Goal: Task Accomplishment & Management: Manage account settings

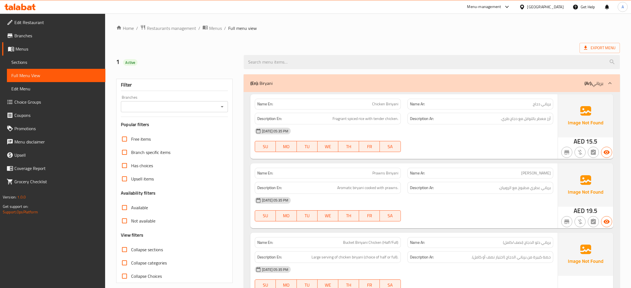
click at [548, 5] on div "[GEOGRAPHIC_DATA]" at bounding box center [545, 7] width 36 height 6
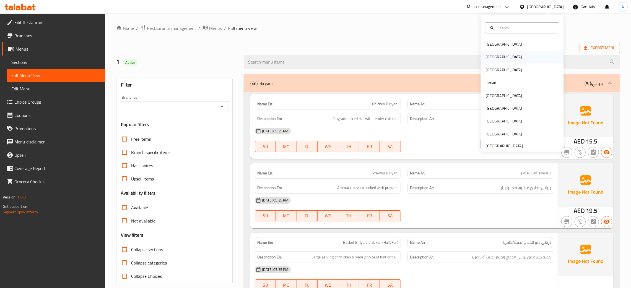
click at [498, 55] on div "[GEOGRAPHIC_DATA]" at bounding box center [521, 57] width 83 height 13
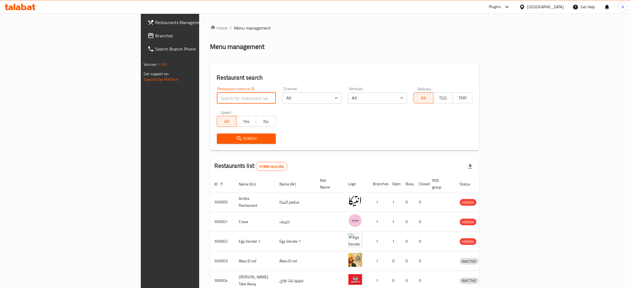
click at [217, 99] on input "search" at bounding box center [246, 98] width 59 height 11
paste input "Blinky"
type input "Blinky"
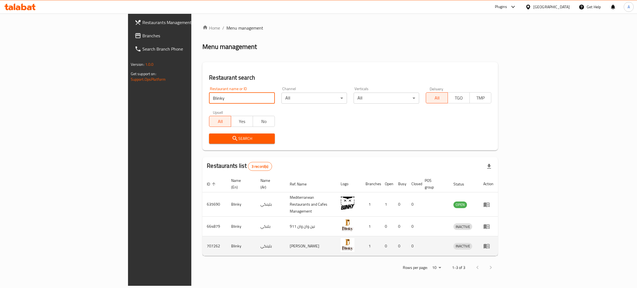
click at [489, 245] on icon "enhanced table" at bounding box center [488, 246] width 2 height 2
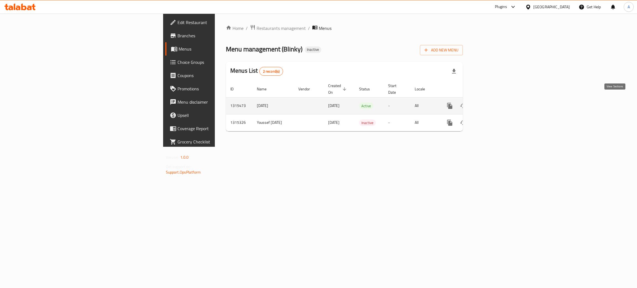
click at [493, 103] on icon "enhanced table" at bounding box center [489, 106] width 7 height 7
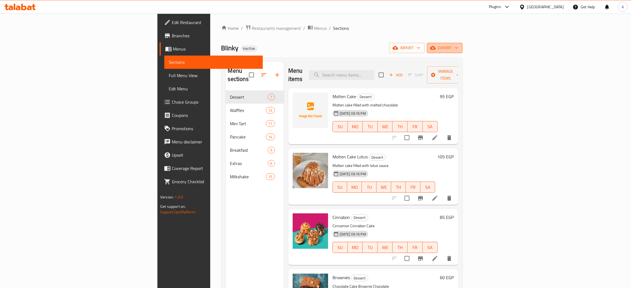
click at [459, 47] on icon "button" at bounding box center [456, 48] width 6 height 6
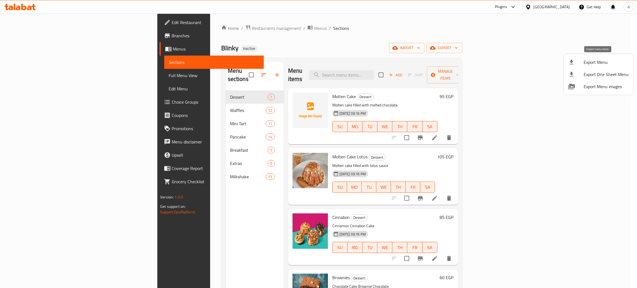
click at [594, 62] on span "Export Menu" at bounding box center [606, 62] width 45 height 7
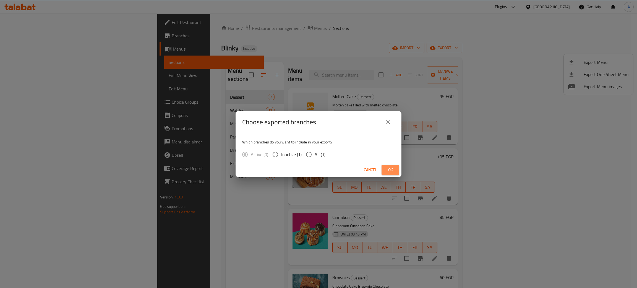
click at [388, 169] on span "Ok" at bounding box center [390, 169] width 9 height 7
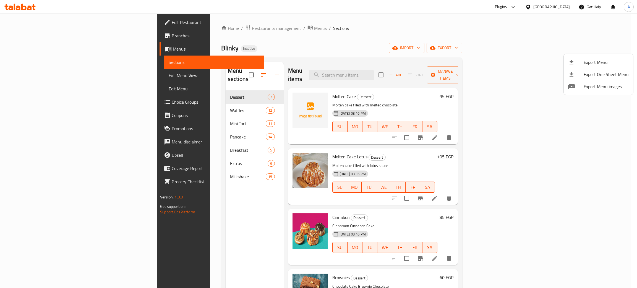
click at [160, 170] on div at bounding box center [318, 144] width 637 height 288
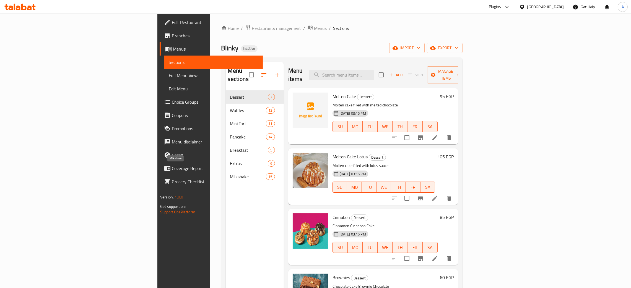
click at [230, 173] on span "Milkshake" at bounding box center [248, 176] width 36 height 7
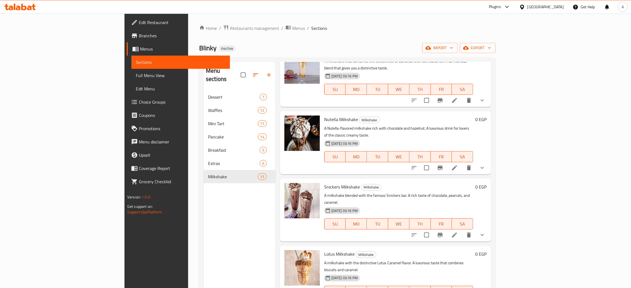
scroll to position [631, 0]
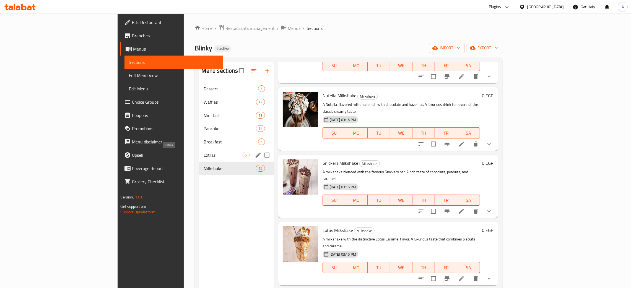
click at [203, 156] on span "Extras" at bounding box center [222, 155] width 39 height 7
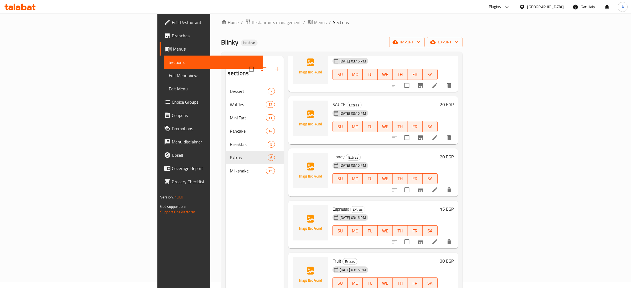
scroll to position [78, 0]
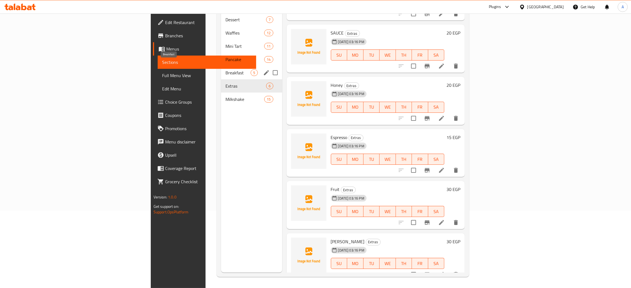
click at [225, 69] on span "Breakfast" at bounding box center [237, 72] width 25 height 7
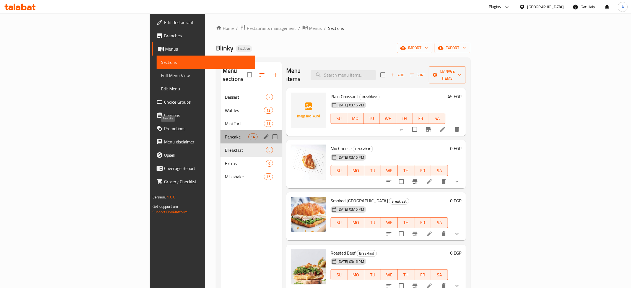
click at [225, 134] on span "Pancake" at bounding box center [236, 137] width 23 height 7
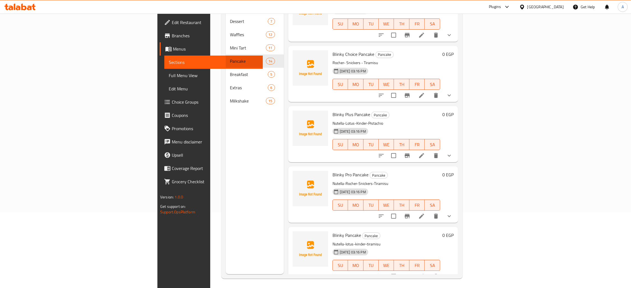
scroll to position [78, 0]
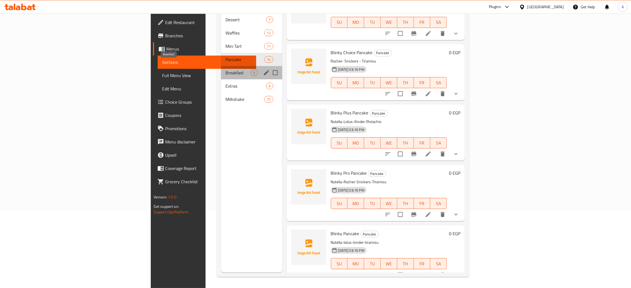
click at [225, 69] on span "Breakfast" at bounding box center [237, 72] width 25 height 7
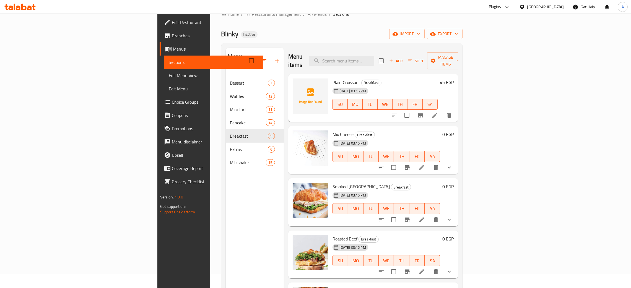
scroll to position [41, 0]
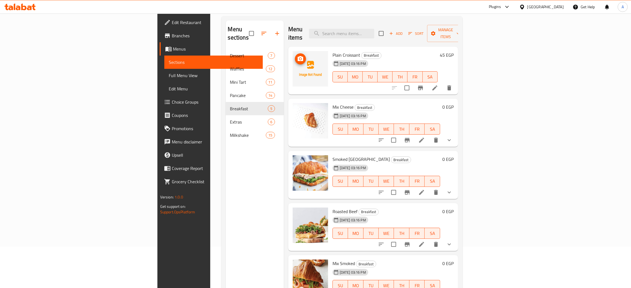
click at [297, 56] on icon "upload picture" at bounding box center [300, 58] width 6 height 5
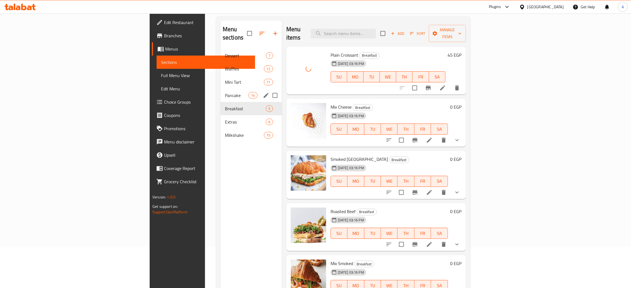
click at [225, 92] on span "Pancake" at bounding box center [236, 95] width 23 height 7
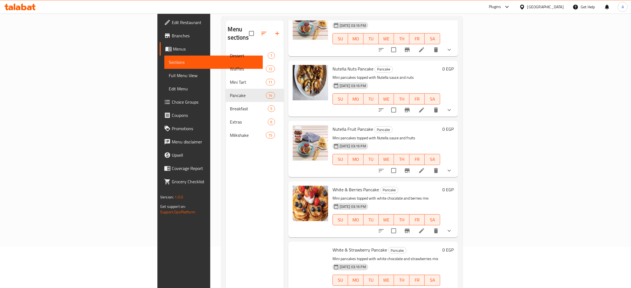
scroll to position [207, 0]
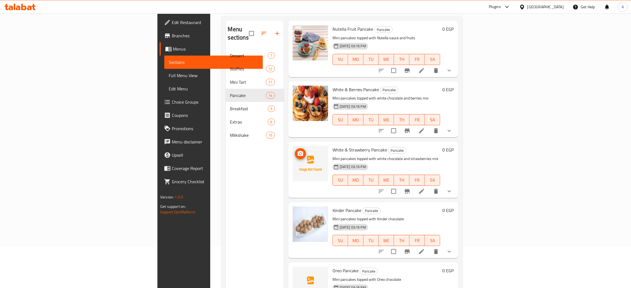
click at [292, 146] on img at bounding box center [309, 163] width 35 height 35
click at [295, 150] on span "upload picture" at bounding box center [300, 153] width 11 height 7
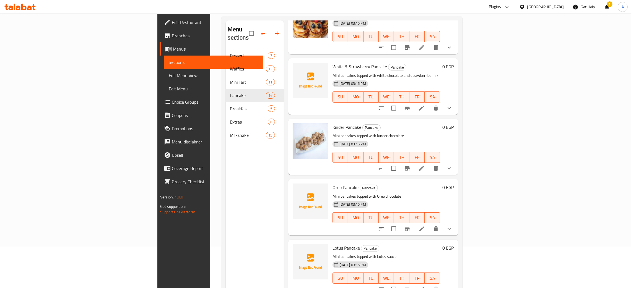
scroll to position [332, 0]
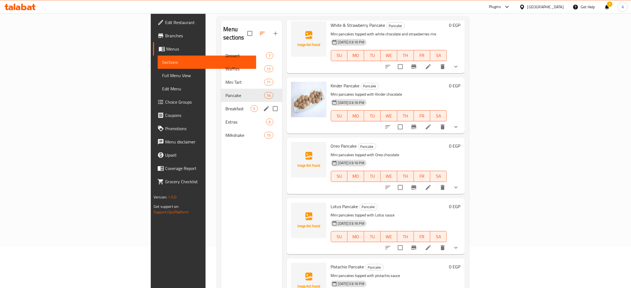
click at [225, 105] on span "Breakfast" at bounding box center [237, 108] width 25 height 7
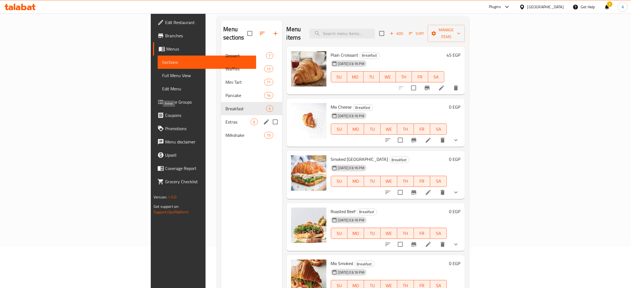
click at [225, 119] on span "Extras" at bounding box center [237, 122] width 25 height 7
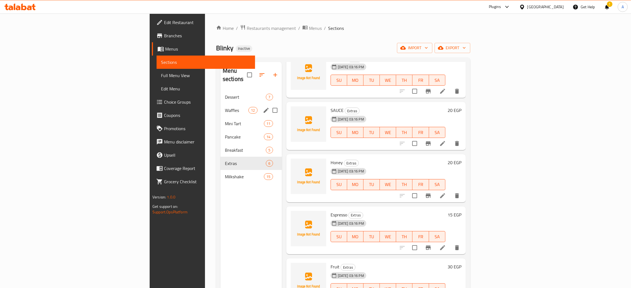
click at [225, 107] on span "Waffles" at bounding box center [236, 110] width 23 height 7
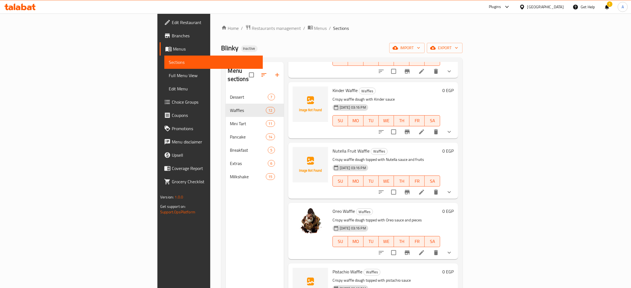
scroll to position [204, 0]
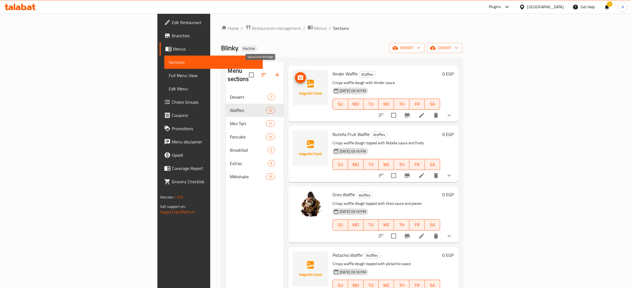
click at [295, 74] on span "upload picture" at bounding box center [300, 77] width 11 height 7
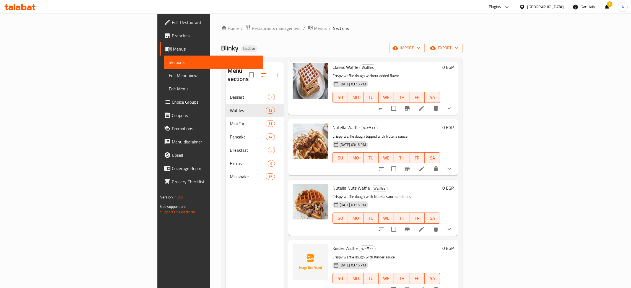
scroll to position [0, 0]
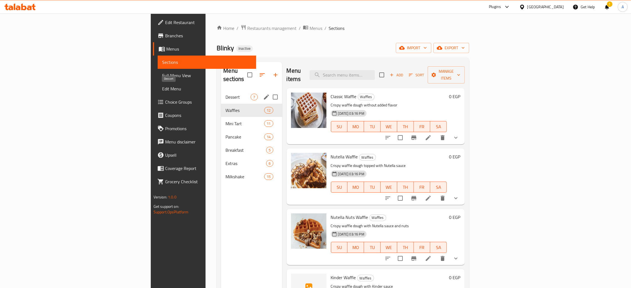
click at [225, 94] on span "Dessert" at bounding box center [237, 97] width 25 height 7
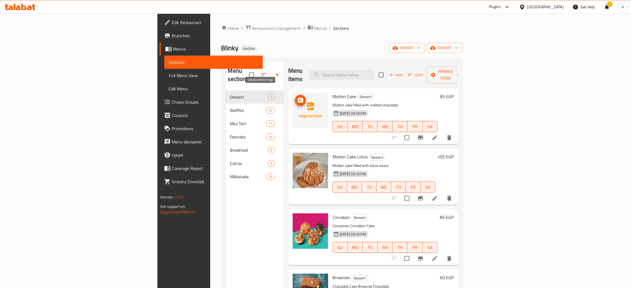
click at [297, 98] on icon "upload picture" at bounding box center [300, 100] width 6 height 5
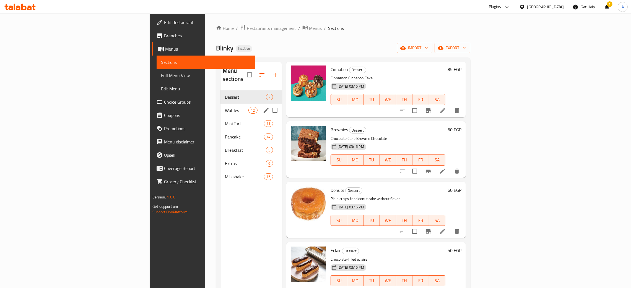
click at [220, 104] on div "Waffles 12" at bounding box center [250, 110] width 61 height 13
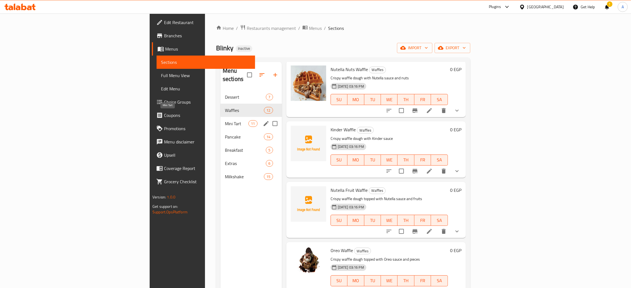
drag, startPoint x: 158, startPoint y: 114, endPoint x: 166, endPoint y: 122, distance: 11.9
click at [225, 120] on span "Mini Tart" at bounding box center [236, 123] width 23 height 7
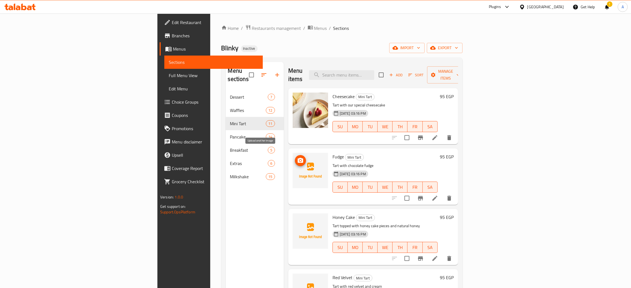
click at [297, 158] on icon "upload picture" at bounding box center [300, 160] width 6 height 5
click at [297, 218] on icon "upload picture" at bounding box center [300, 221] width 7 height 7
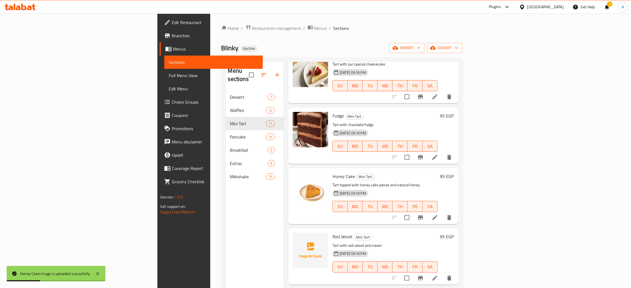
scroll to position [124, 0]
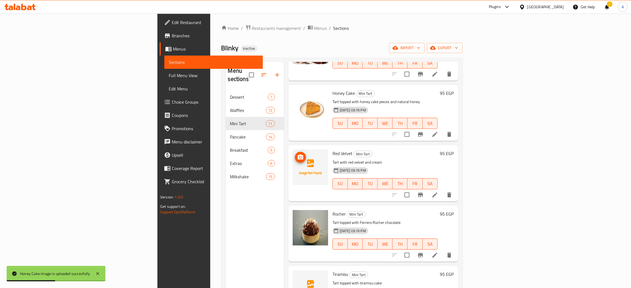
click at [295, 152] on button "upload picture" at bounding box center [300, 157] width 11 height 11
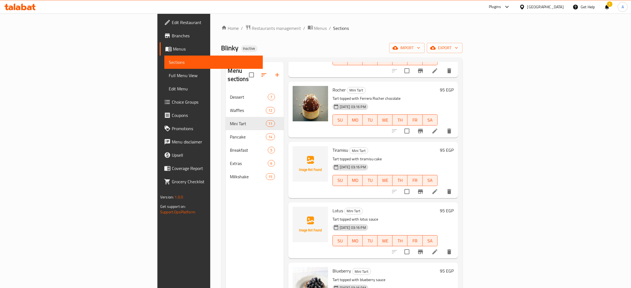
scroll to position [249, 0]
click at [297, 151] on icon "upload picture" at bounding box center [300, 153] width 6 height 5
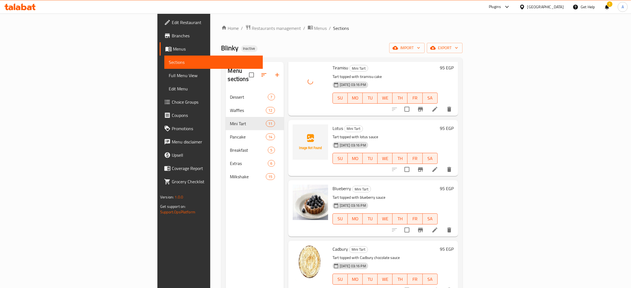
scroll to position [332, 0]
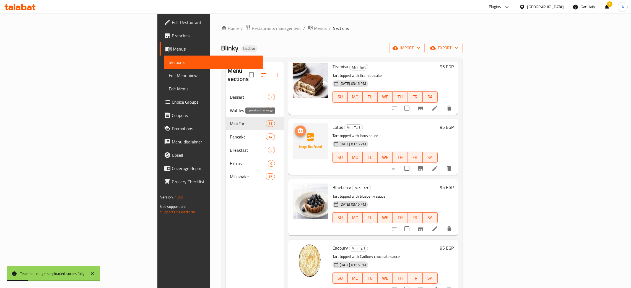
click at [297, 128] on icon "upload picture" at bounding box center [300, 131] width 7 height 7
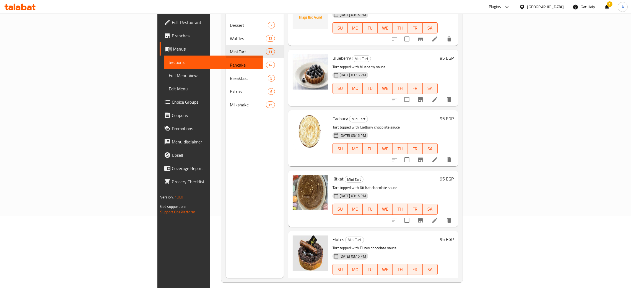
scroll to position [78, 0]
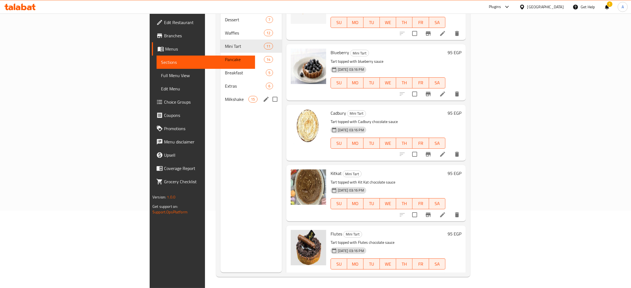
click at [225, 96] on span "Milkshake" at bounding box center [236, 99] width 23 height 7
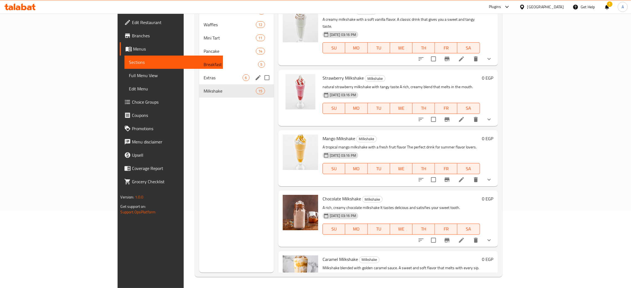
click at [203, 78] on span "Extras" at bounding box center [222, 77] width 39 height 7
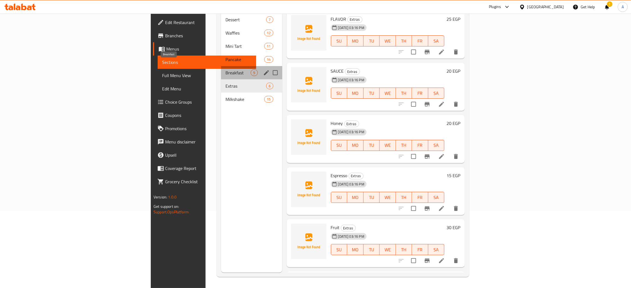
click at [225, 69] on span "Breakfast" at bounding box center [237, 72] width 25 height 7
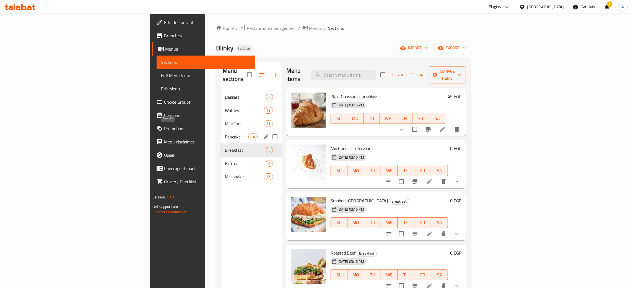
click at [225, 134] on span "Pancake" at bounding box center [236, 137] width 23 height 7
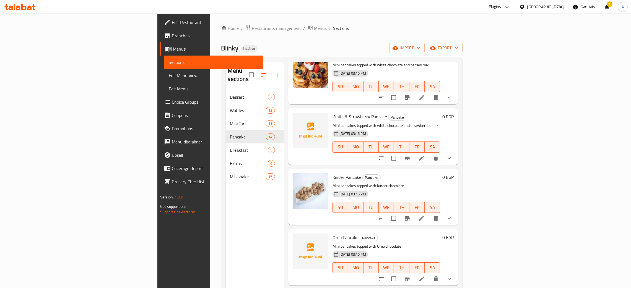
scroll to position [332, 0]
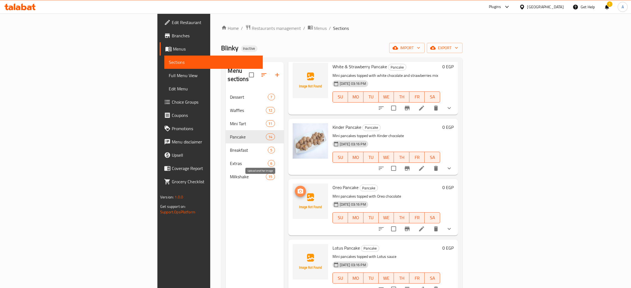
click at [297, 188] on icon "upload picture" at bounding box center [300, 191] width 7 height 7
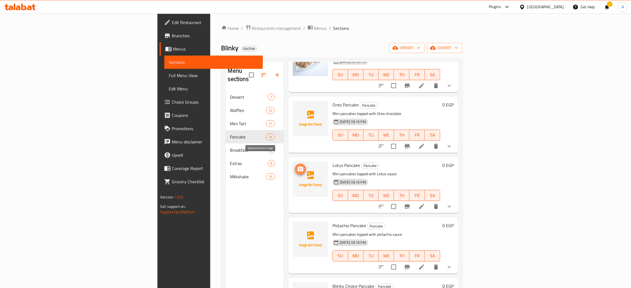
click at [297, 166] on icon "upload picture" at bounding box center [300, 168] width 6 height 5
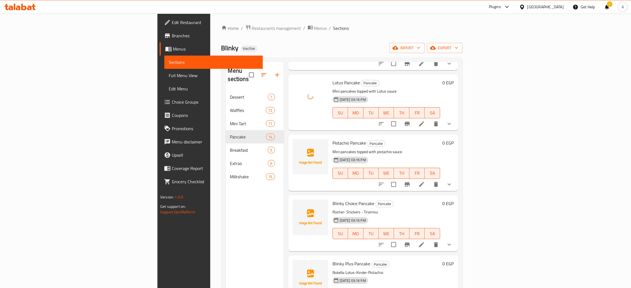
scroll to position [497, 0]
click at [292, 144] on img at bounding box center [309, 156] width 35 height 35
click at [297, 144] on icon "upload picture" at bounding box center [300, 146] width 6 height 5
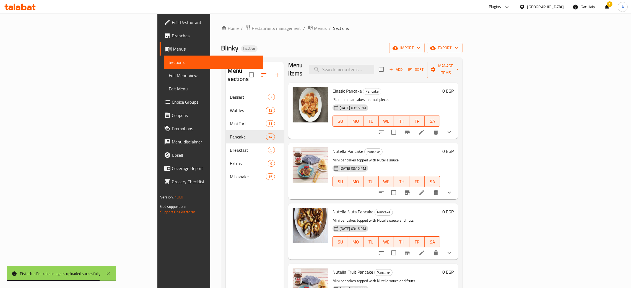
scroll to position [0, 0]
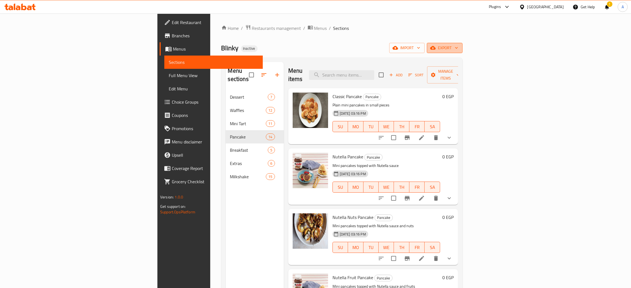
click at [459, 46] on icon "button" at bounding box center [456, 48] width 6 height 6
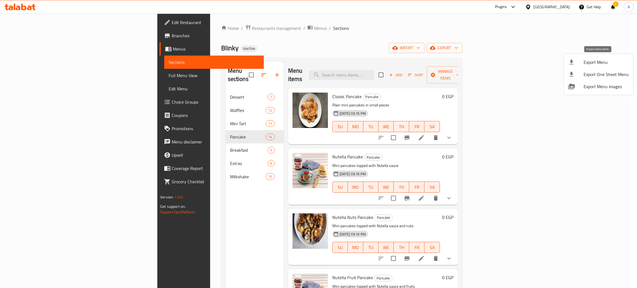
click at [603, 59] on span "Export Menu" at bounding box center [606, 62] width 45 height 7
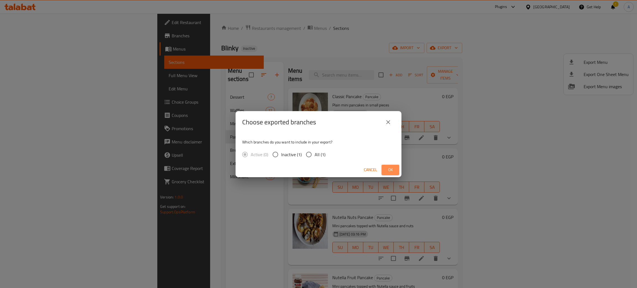
click at [391, 172] on span "Ok" at bounding box center [390, 169] width 9 height 7
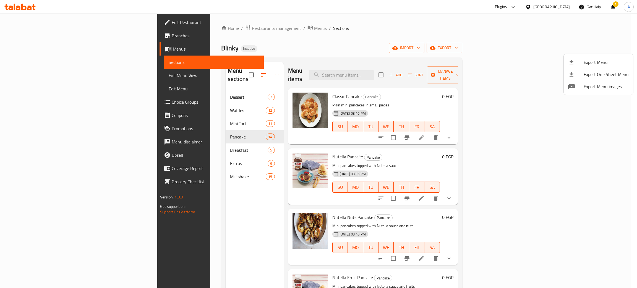
click at [199, 87] on div at bounding box center [318, 144] width 637 height 288
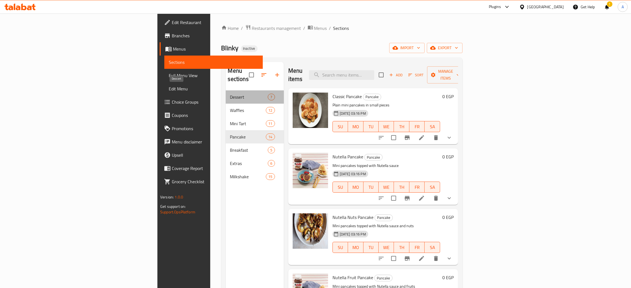
click at [230, 94] on span "Dessert" at bounding box center [249, 97] width 38 height 7
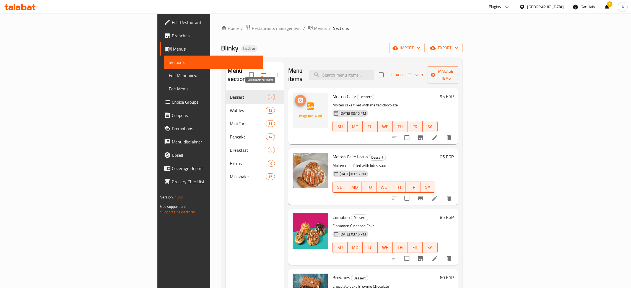
click at [295, 97] on span "upload picture" at bounding box center [300, 100] width 11 height 7
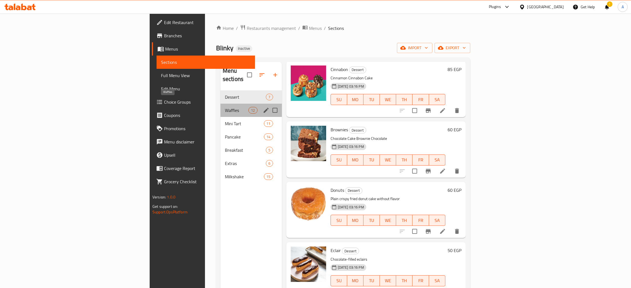
click at [225, 107] on span "Waffles" at bounding box center [236, 110] width 23 height 7
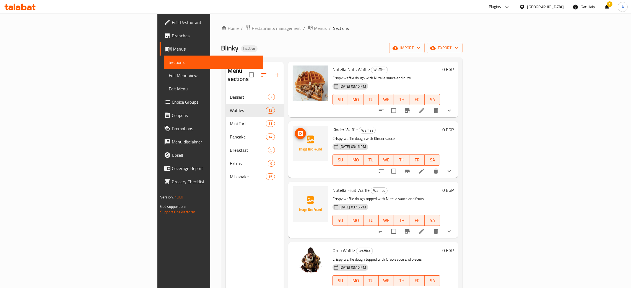
click at [297, 131] on icon "upload picture" at bounding box center [300, 133] width 6 height 5
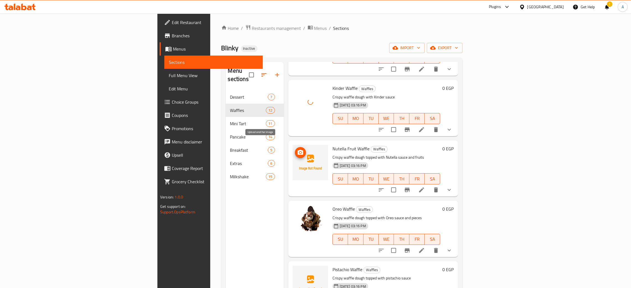
click at [295, 147] on button "upload picture" at bounding box center [300, 152] width 11 height 11
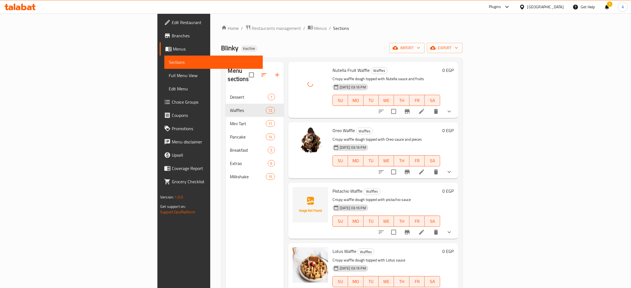
scroll to position [314, 0]
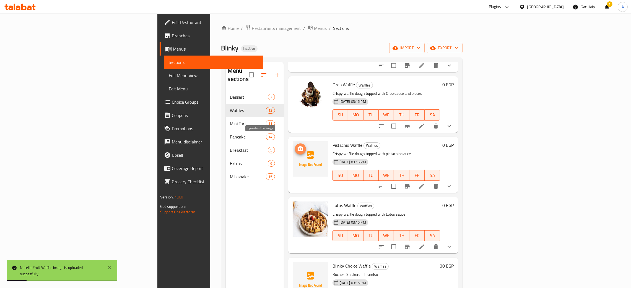
click at [297, 146] on icon "upload picture" at bounding box center [300, 149] width 7 height 7
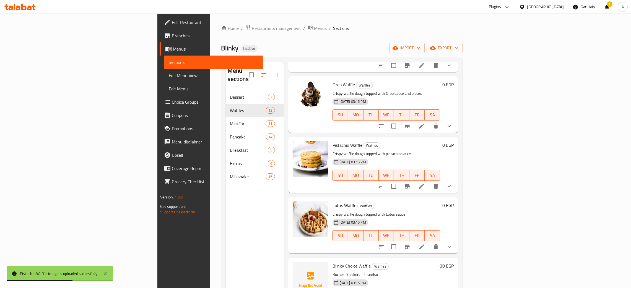
click at [172, 22] on span "Edit Restaurant" at bounding box center [215, 22] width 87 height 7
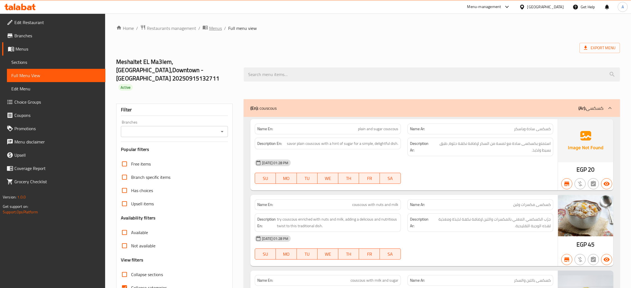
click at [215, 28] on span "Menus" at bounding box center [215, 28] width 13 height 7
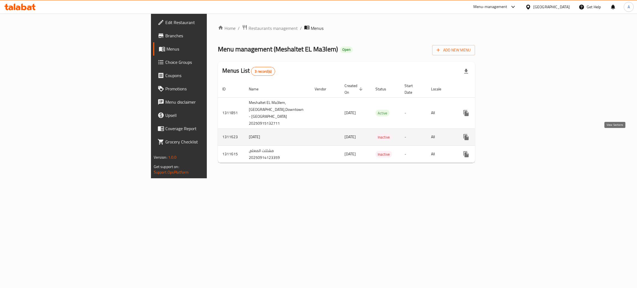
click at [509, 138] on icon "enhanced table" at bounding box center [506, 137] width 7 height 7
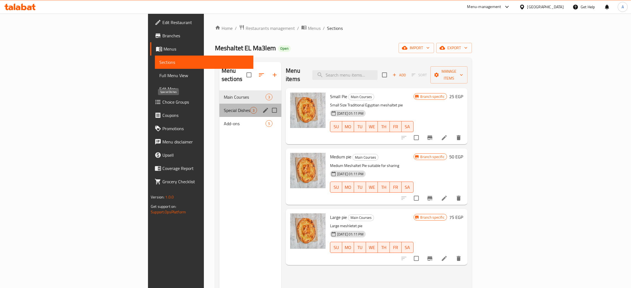
click at [224, 107] on span "Special Dishes" at bounding box center [237, 110] width 26 height 7
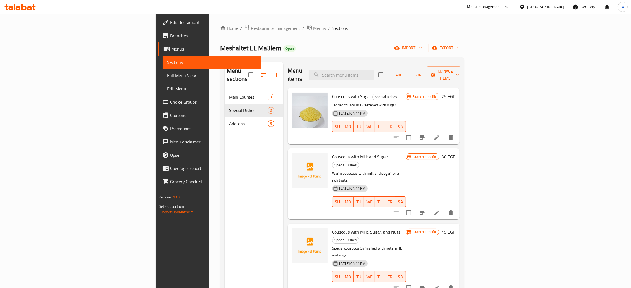
click at [224, 122] on nav "Main Courses 3 Special Dishes 3 Add-ons 5" at bounding box center [253, 110] width 59 height 44
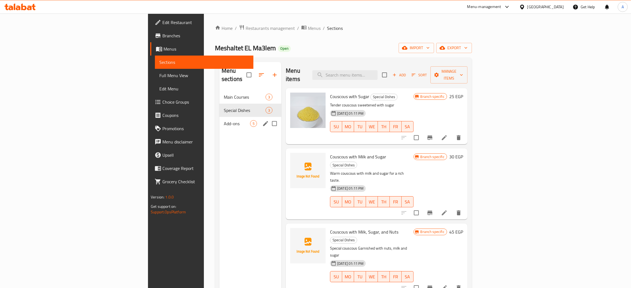
click at [224, 120] on span "Add-ons" at bounding box center [237, 123] width 26 height 7
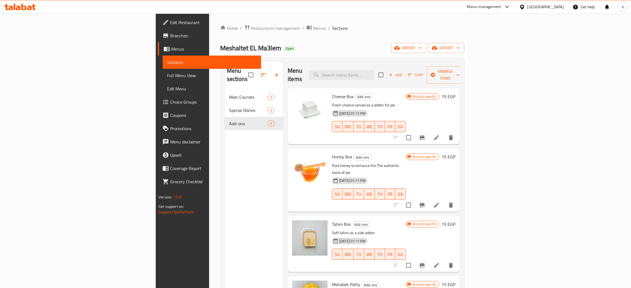
click at [167, 77] on span "Full Menu View" at bounding box center [212, 75] width 90 height 7
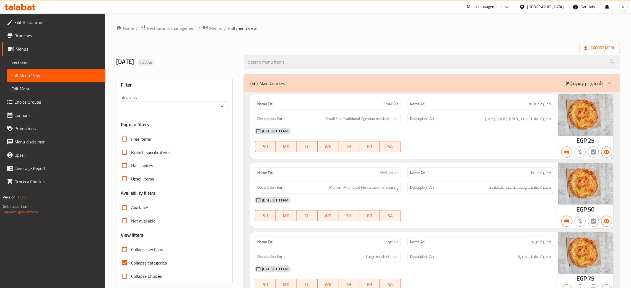
click at [225, 104] on div "Branches" at bounding box center [174, 106] width 107 height 11
click at [221, 107] on icon "Open" at bounding box center [222, 106] width 7 height 7
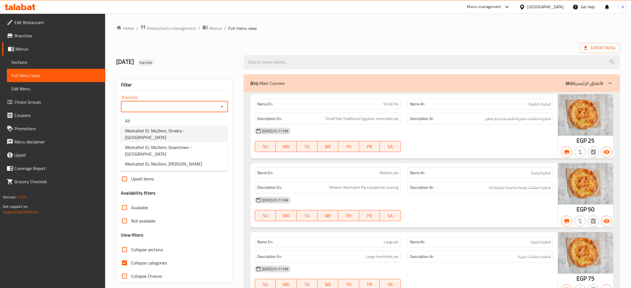
click at [200, 128] on span "Meshaltet EL Ma3lem, Shobra - Victoria Square" at bounding box center [174, 133] width 98 height 13
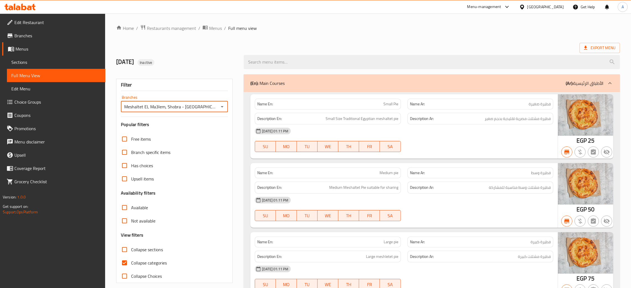
click at [223, 107] on icon "Open" at bounding box center [222, 106] width 7 height 7
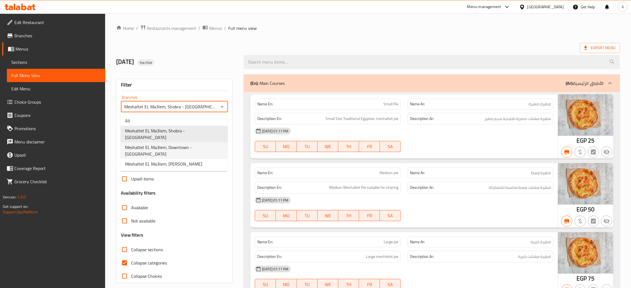
click at [194, 144] on span "Meshaltet EL Ma3lem, Downtown - Khan el-Khalili" at bounding box center [174, 150] width 98 height 13
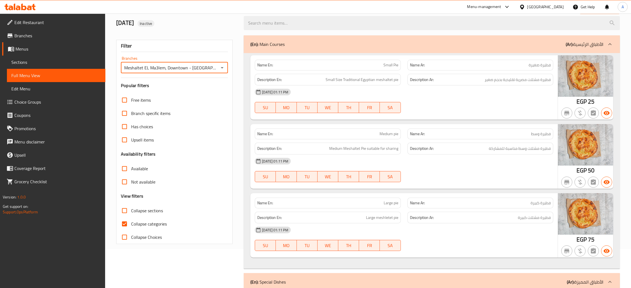
scroll to position [41, 0]
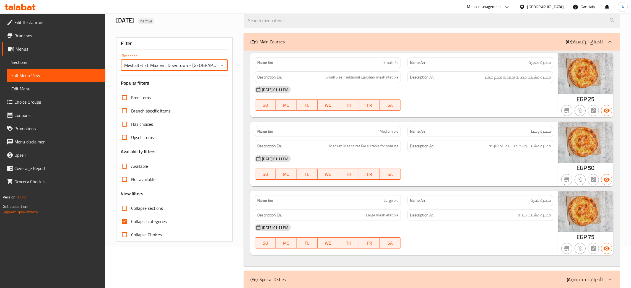
click at [222, 64] on icon "Open" at bounding box center [222, 65] width 7 height 7
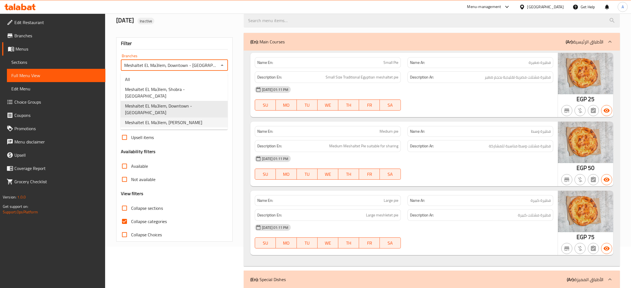
click at [191, 119] on span "Meshaltet EL Ma3lem, Hadayeq Helwan" at bounding box center [163, 122] width 77 height 7
type input "Meshaltet EL Ma3lem, Hadayeq Helwan"
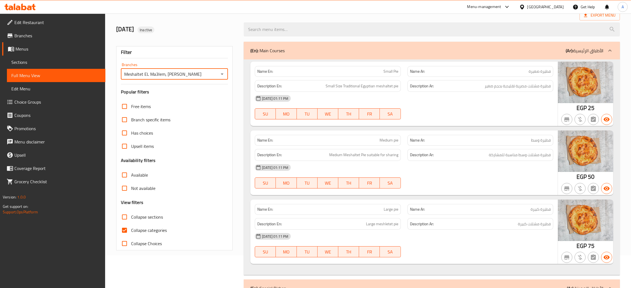
scroll to position [0, 0]
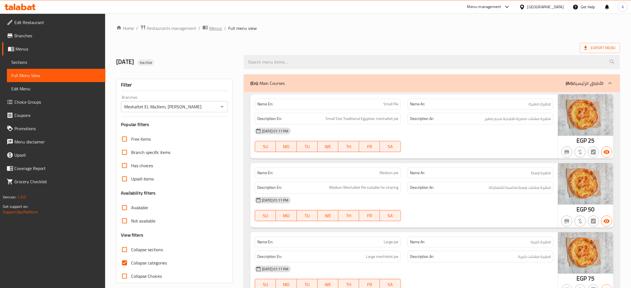
click at [214, 25] on span "Menus" at bounding box center [215, 28] width 13 height 7
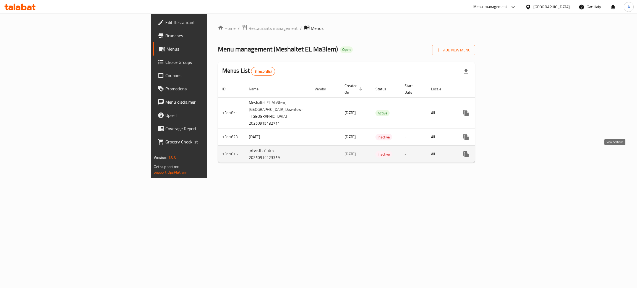
click at [509, 156] on icon "enhanced table" at bounding box center [506, 154] width 7 height 7
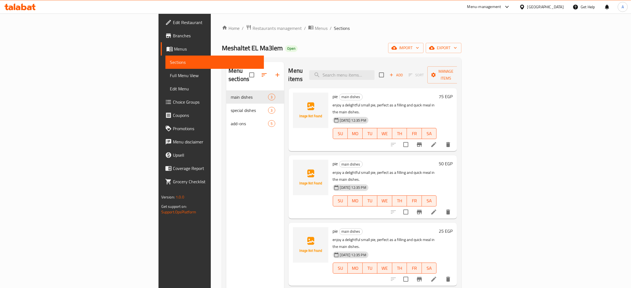
click at [170, 74] on span "Full Menu View" at bounding box center [215, 75] width 90 height 7
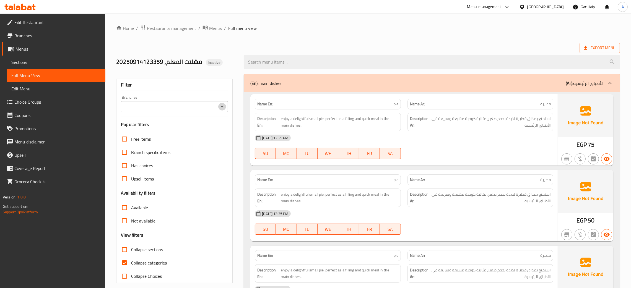
click at [225, 108] on icon "Open" at bounding box center [222, 106] width 7 height 7
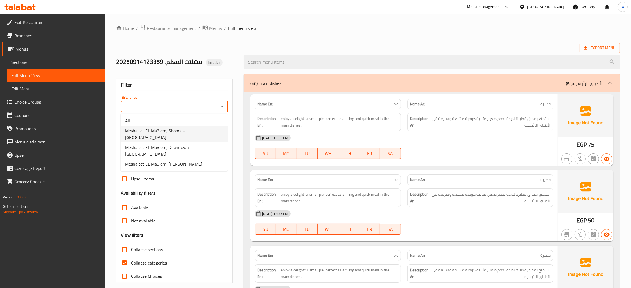
click at [175, 129] on span "Meshaltet EL Ma3lem, Shobra - Victoria Square" at bounding box center [174, 133] width 98 height 13
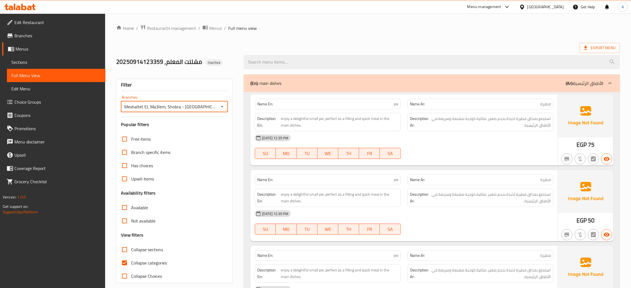
click at [221, 106] on icon "Open" at bounding box center [222, 106] width 7 height 7
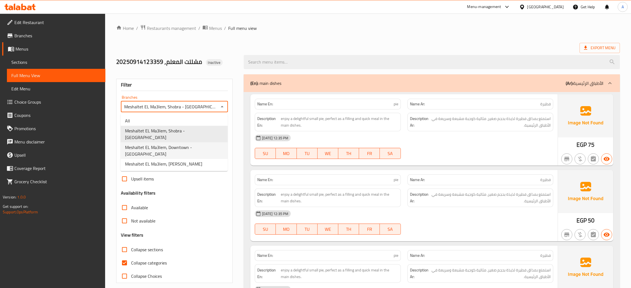
click at [184, 144] on span "Meshaltet EL Ma3lem, Downtown - Khan el-Khalili" at bounding box center [174, 150] width 98 height 13
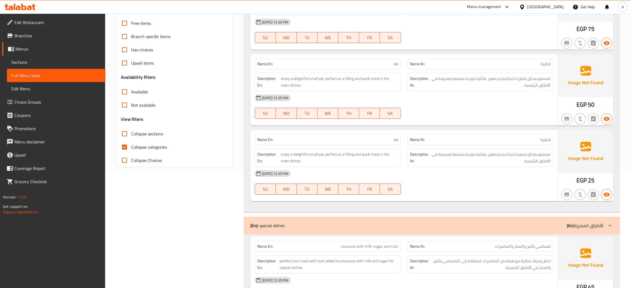
scroll to position [83, 0]
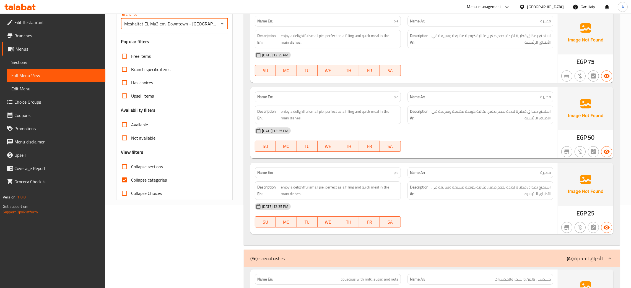
click at [225, 20] on div at bounding box center [221, 24] width 7 height 8
click at [221, 26] on icon "Open" at bounding box center [222, 23] width 7 height 7
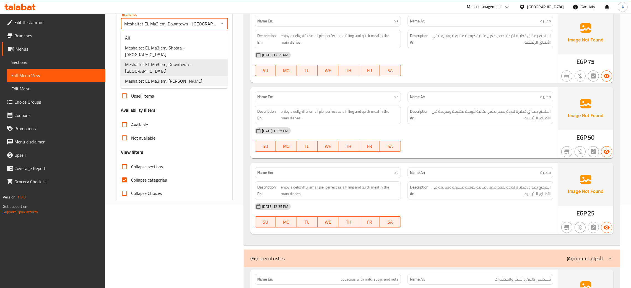
click at [179, 78] on span "Meshaltet EL Ma3lem, Hadayeq Helwan" at bounding box center [163, 81] width 77 height 7
type input "Meshaltet EL Ma3lem, Hadayeq Helwan"
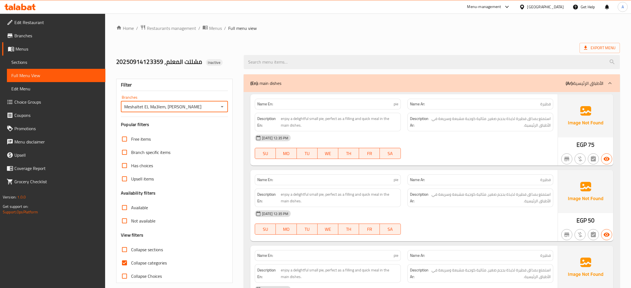
scroll to position [41, 0]
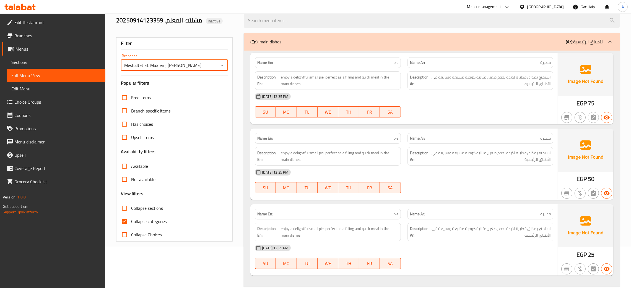
click at [124, 179] on input "Not available" at bounding box center [124, 179] width 13 height 13
checkbox input "true"
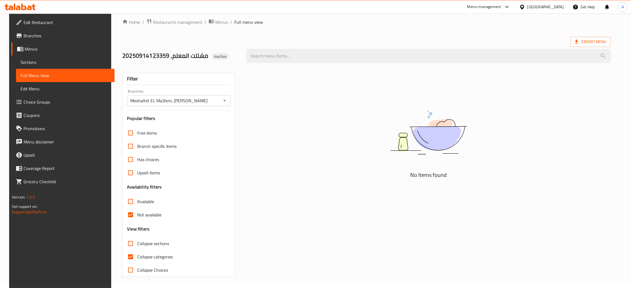
scroll to position [6, 0]
click at [221, 102] on button "Open" at bounding box center [225, 101] width 8 height 8
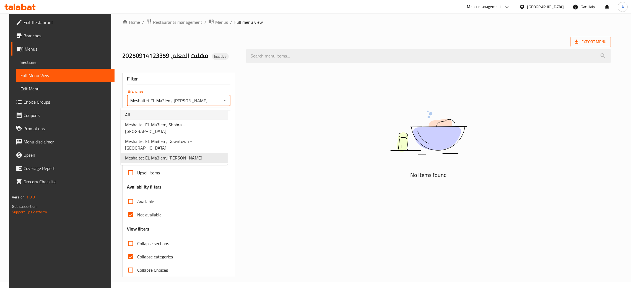
click at [154, 115] on li "All" at bounding box center [174, 115] width 107 height 10
type input "All"
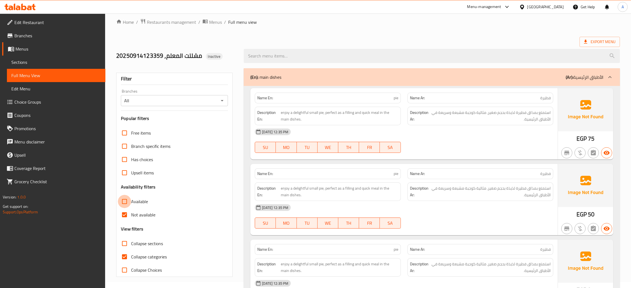
click at [122, 201] on input "Available" at bounding box center [124, 201] width 13 height 13
click at [124, 200] on input "Available" at bounding box center [124, 201] width 13 height 13
checkbox input "false"
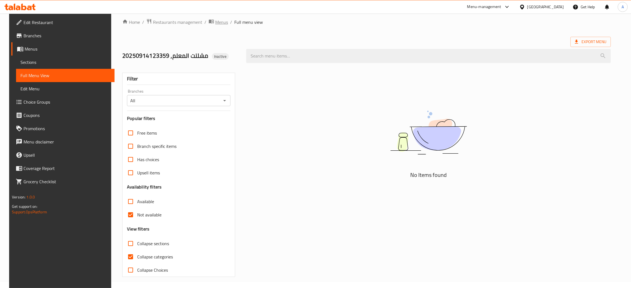
click at [215, 20] on span "Menus" at bounding box center [221, 22] width 13 height 7
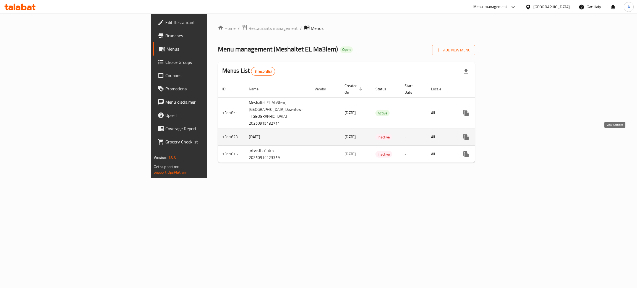
click at [513, 137] on link "enhanced table" at bounding box center [505, 136] width 13 height 13
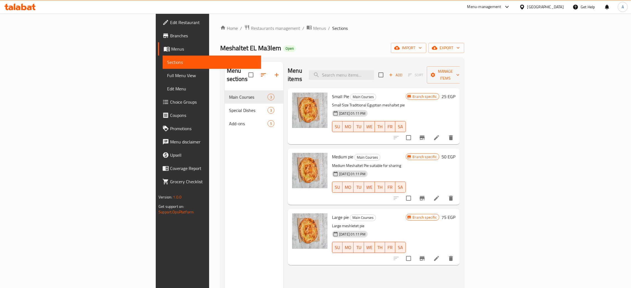
click at [167, 73] on span "Full Menu View" at bounding box center [212, 75] width 90 height 7
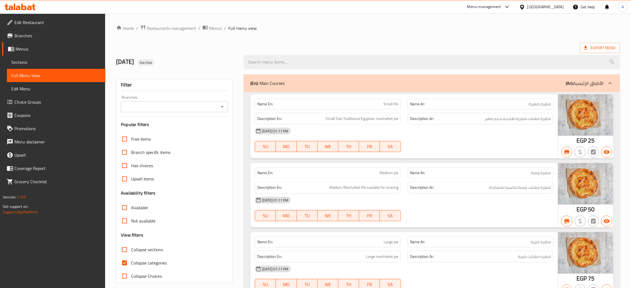
click at [221, 104] on icon "Open" at bounding box center [222, 106] width 7 height 7
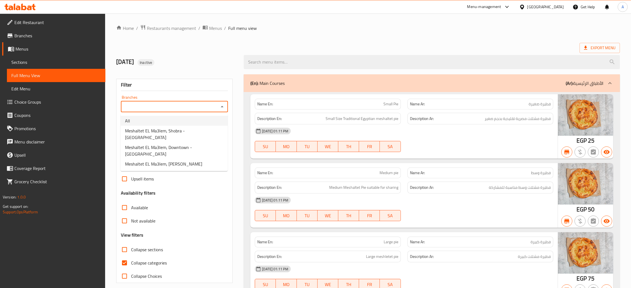
click at [174, 118] on li "All" at bounding box center [174, 121] width 107 height 10
click at [223, 108] on icon "Open" at bounding box center [222, 106] width 7 height 7
click at [168, 132] on span "Meshaltet EL Ma3lem, Shobra - Victoria Square" at bounding box center [174, 133] width 98 height 13
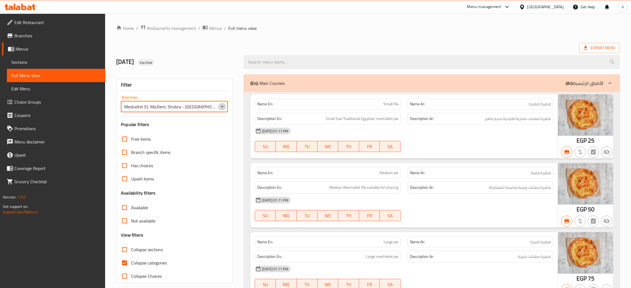
click at [223, 106] on icon "Open" at bounding box center [222, 106] width 7 height 7
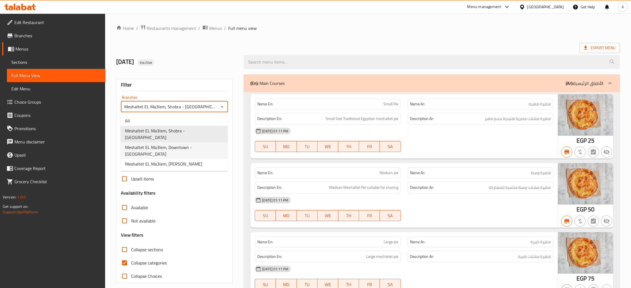
click at [195, 144] on span "Meshaltet EL Ma3lem, Downtown - Khan el-Khalili" at bounding box center [174, 150] width 98 height 13
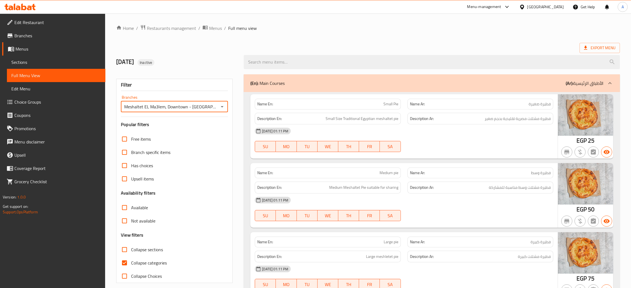
click at [224, 106] on icon "Open" at bounding box center [222, 106] width 7 height 7
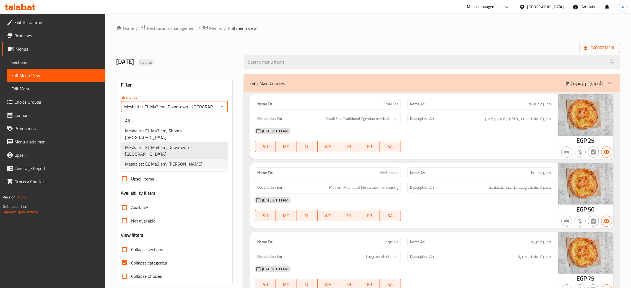
click at [184, 161] on span "Meshaltet EL Ma3lem, Hadayeq Helwan" at bounding box center [163, 164] width 77 height 7
type input "Meshaltet EL Ma3lem, Hadayeq Helwan"
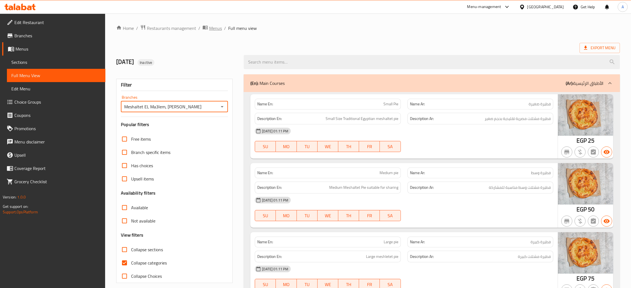
click at [216, 27] on span "Menus" at bounding box center [215, 28] width 13 height 7
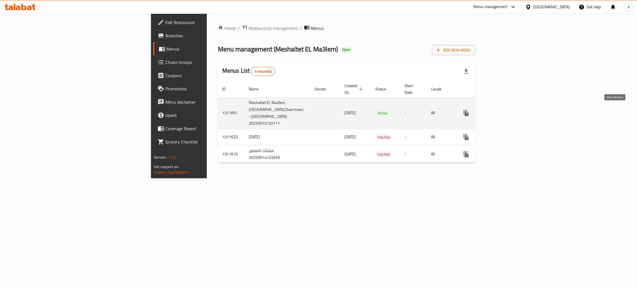
click at [509, 112] on icon "enhanced table" at bounding box center [506, 113] width 7 height 7
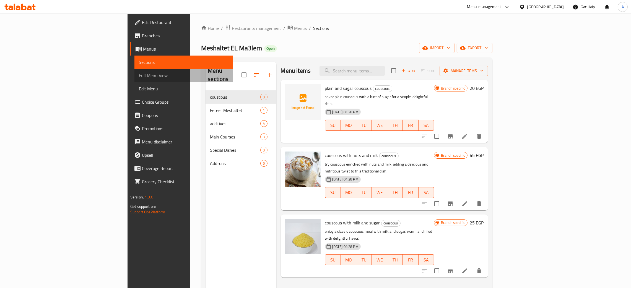
click at [139, 76] on span "Full Menu View" at bounding box center [184, 75] width 90 height 7
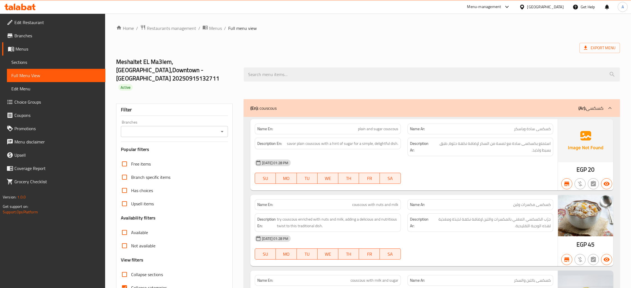
click at [222, 128] on icon "Open" at bounding box center [222, 131] width 7 height 7
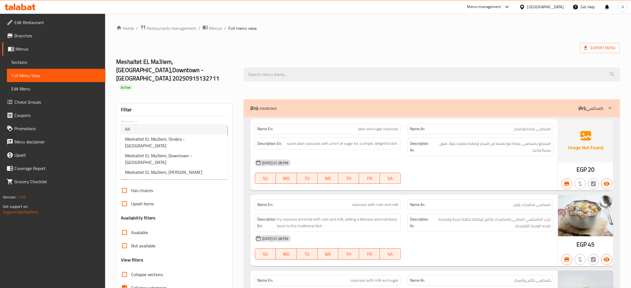
click at [162, 132] on li "All" at bounding box center [174, 129] width 107 height 10
click at [223, 128] on icon "Open" at bounding box center [222, 131] width 7 height 7
click at [175, 136] on span "Meshaltet EL Ma3lem, Shobra - Victoria Square" at bounding box center [174, 142] width 98 height 13
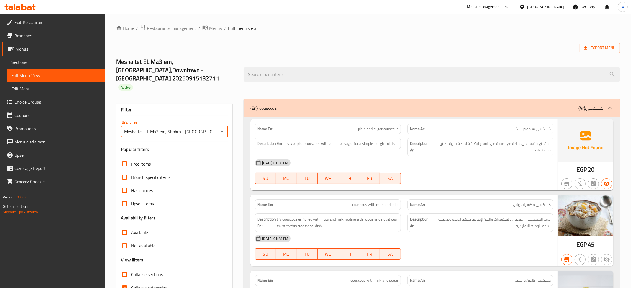
click at [225, 128] on icon "Open" at bounding box center [222, 131] width 7 height 7
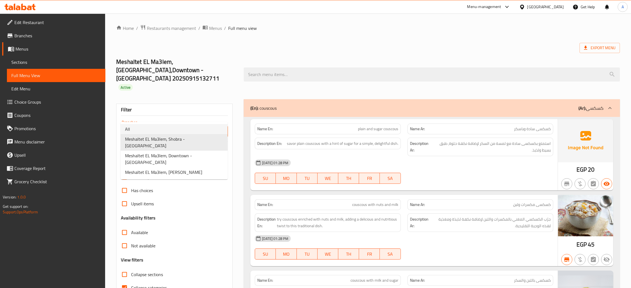
click at [165, 129] on li "All" at bounding box center [174, 129] width 107 height 10
type input "All"
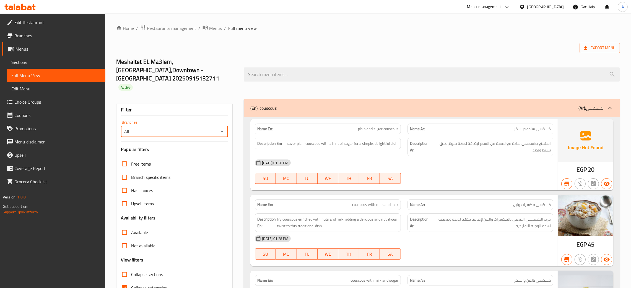
click at [125, 239] on input "Not available" at bounding box center [124, 245] width 13 height 13
checkbox input "true"
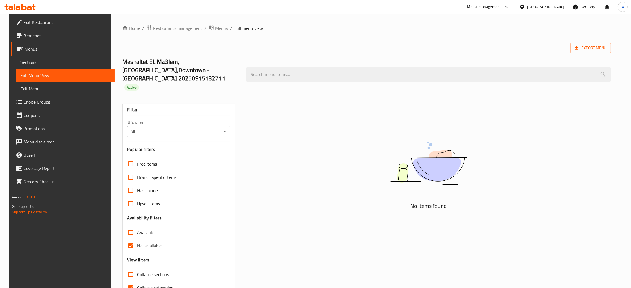
click at [221, 128] on icon "Open" at bounding box center [224, 131] width 7 height 7
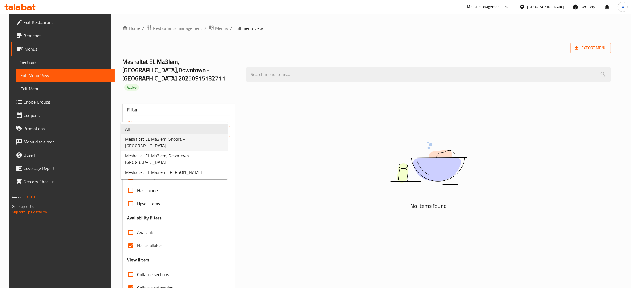
click at [176, 142] on span "Meshaltet EL Ma3lem, Shobra - Victoria Square" at bounding box center [174, 142] width 98 height 13
type input "Meshaltet EL Ma3lem, Shobra - Victoria Square"
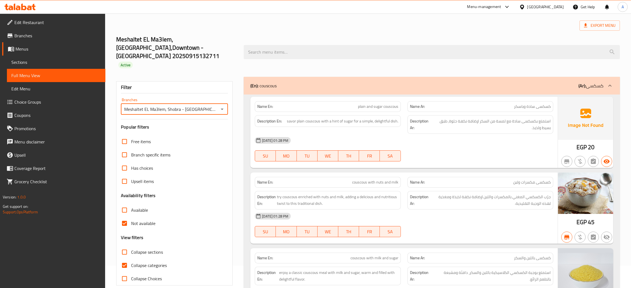
scroll to position [41, 0]
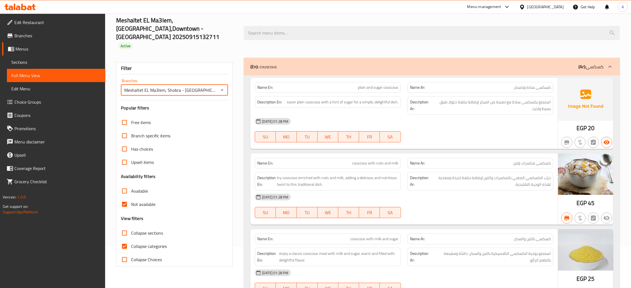
click at [124, 184] on input "Available" at bounding box center [124, 190] width 13 height 13
checkbox input "true"
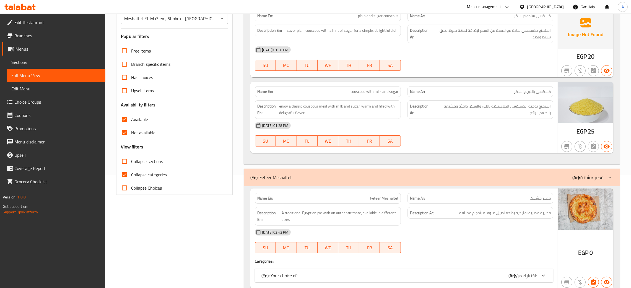
scroll to position [0, 0]
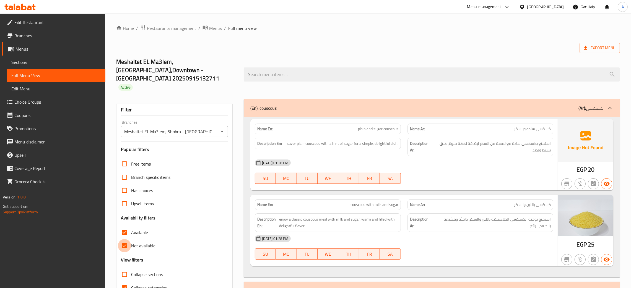
click at [124, 239] on input "Not available" at bounding box center [124, 245] width 13 height 13
checkbox input "false"
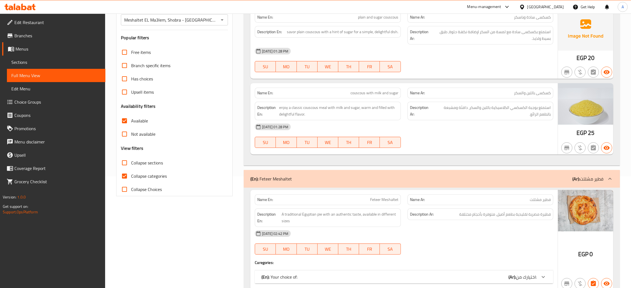
scroll to position [124, 0]
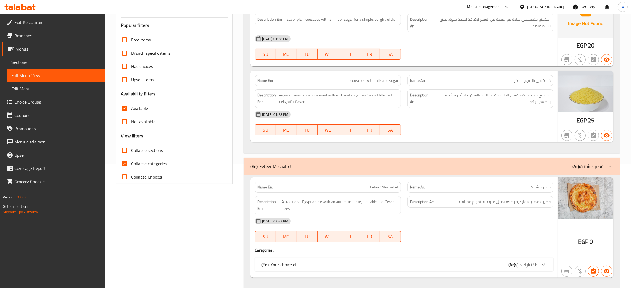
click at [126, 102] on input "Available" at bounding box center [124, 108] width 13 height 13
checkbox input "false"
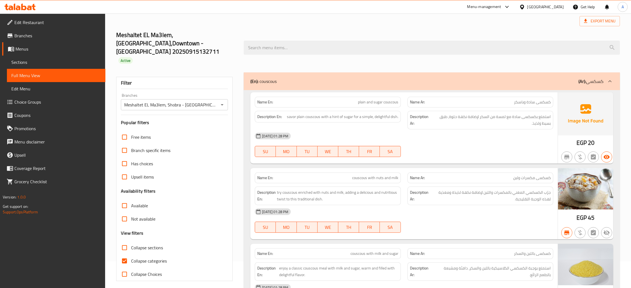
scroll to position [41, 0]
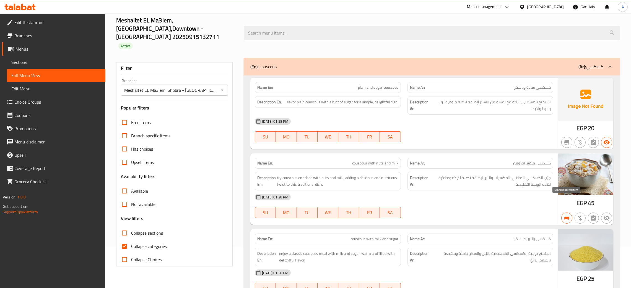
click at [569, 215] on icon "button" at bounding box center [566, 218] width 7 height 7
click at [566, 215] on icon "button" at bounding box center [566, 218] width 7 height 7
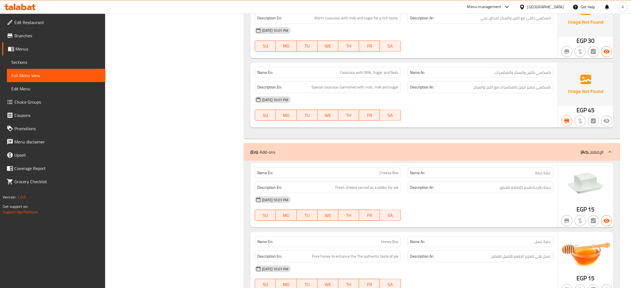
scroll to position [1161, 0]
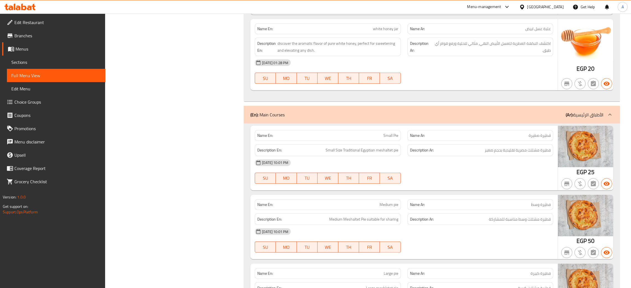
click at [14, 62] on span "Sections" at bounding box center [56, 62] width 90 height 7
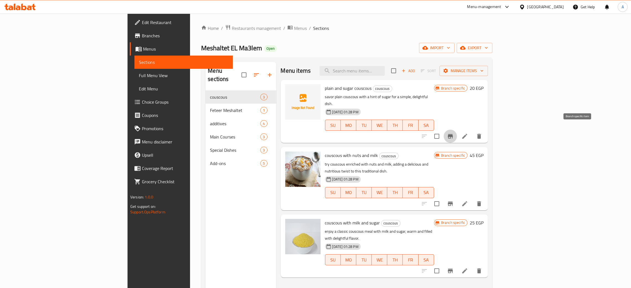
click at [453, 134] on icon "Branch-specific-item" at bounding box center [450, 136] width 5 height 4
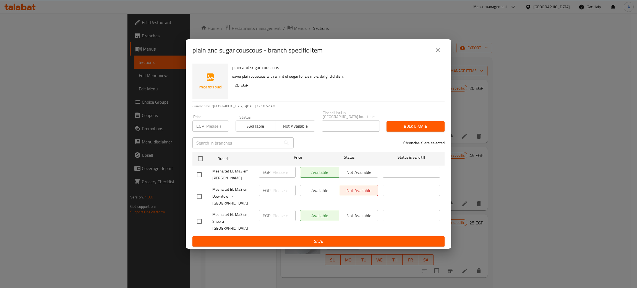
click at [438, 54] on icon "close" at bounding box center [438, 50] width 7 height 7
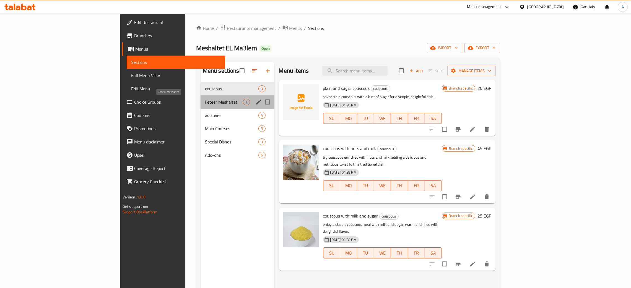
click at [205, 105] on span "Feteer Meshaltet" at bounding box center [224, 102] width 38 height 7
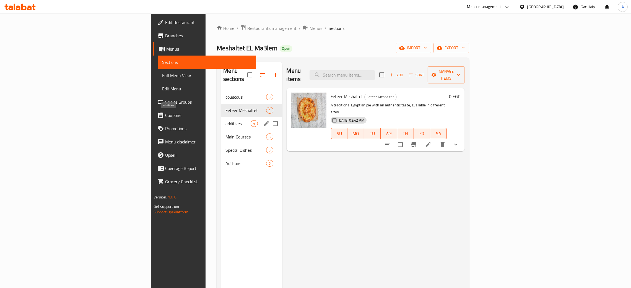
click at [225, 120] on span "additives" at bounding box center [237, 123] width 25 height 7
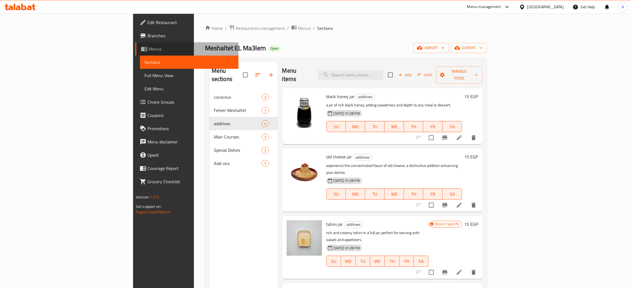
click at [148, 51] on span "Menus" at bounding box center [190, 49] width 85 height 7
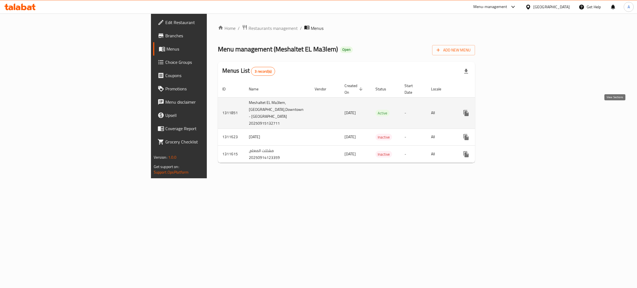
click at [509, 110] on icon "enhanced table" at bounding box center [506, 113] width 7 height 7
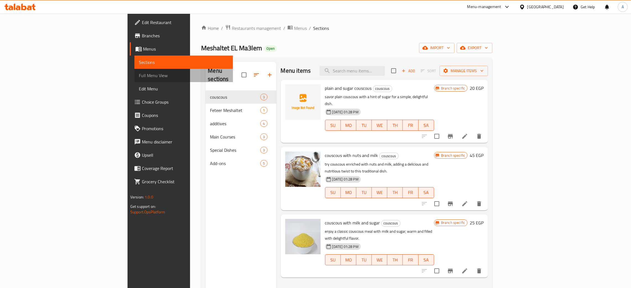
click at [139, 76] on span "Full Menu View" at bounding box center [184, 75] width 90 height 7
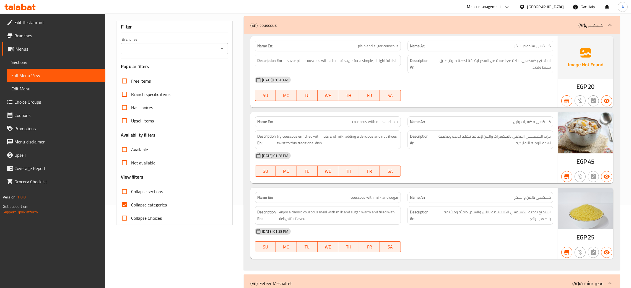
scroll to position [41, 0]
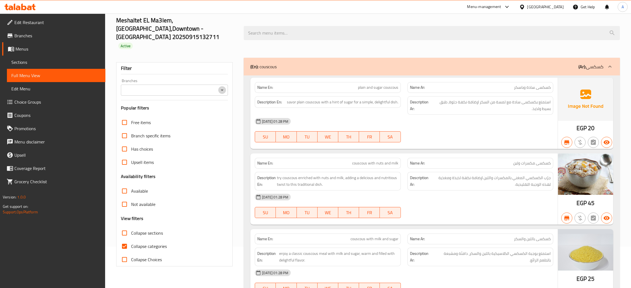
click at [220, 87] on icon "Open" at bounding box center [222, 90] width 7 height 7
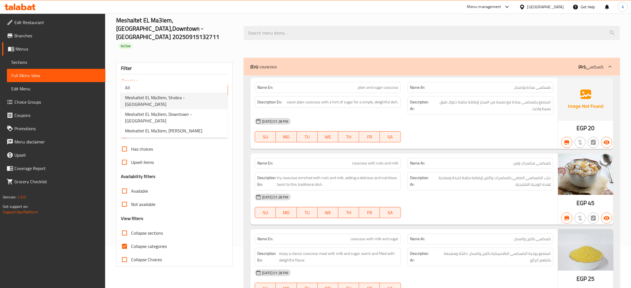
click at [189, 96] on span "Meshaltet EL Ma3lem, Shobra - Victoria Square" at bounding box center [174, 100] width 98 height 13
type input "Meshaltet EL Ma3lem, Shobra - Victoria Square"
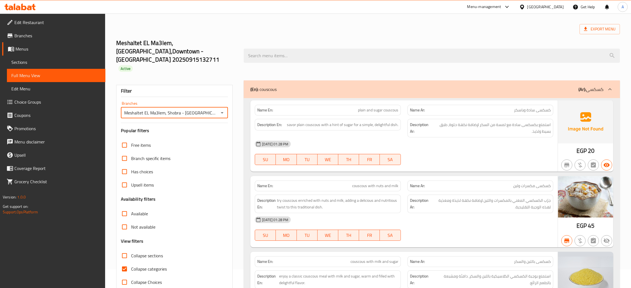
scroll to position [0, 0]
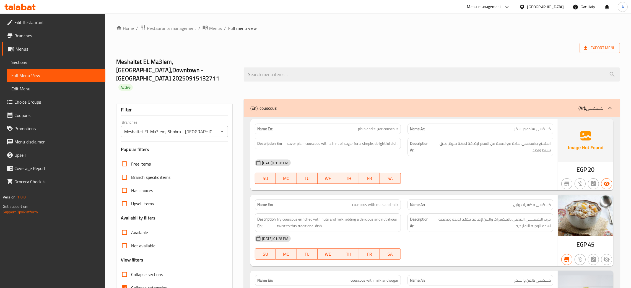
click at [414, 43] on div "Export Menu" at bounding box center [367, 48] width 503 height 10
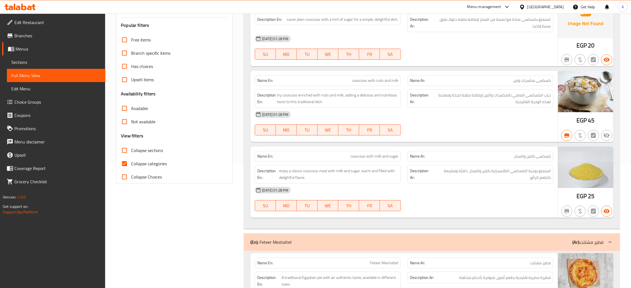
scroll to position [83, 0]
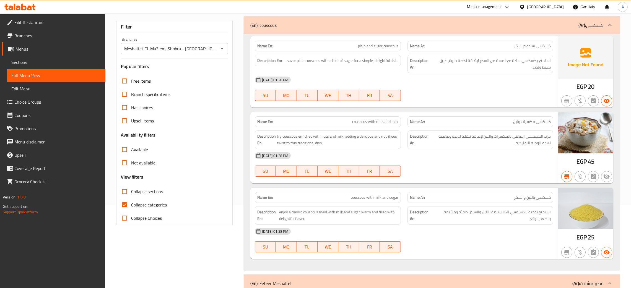
click at [125, 143] on input "Available" at bounding box center [124, 149] width 13 height 13
checkbox input "true"
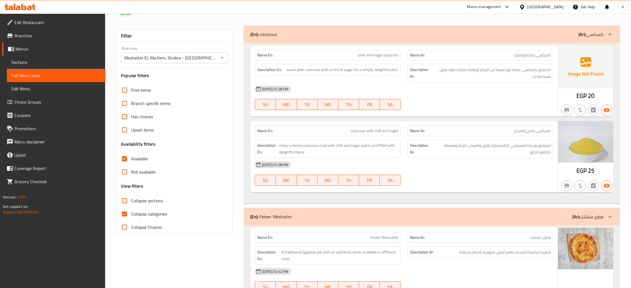
scroll to position [0, 0]
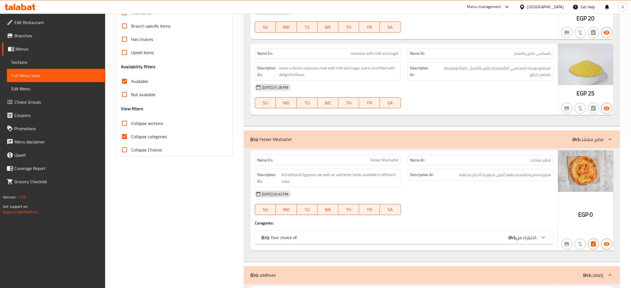
scroll to position [166, 0]
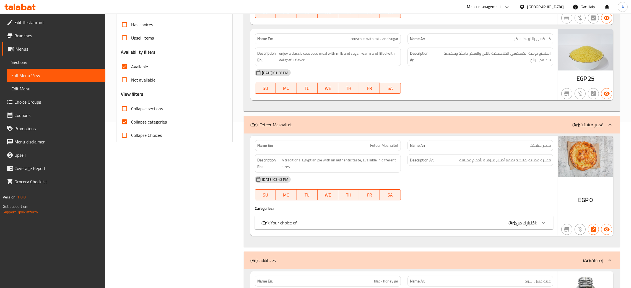
click at [460, 220] on div "(En): Your choice of: (Ar): اختيارك من:" at bounding box center [398, 223] width 275 height 7
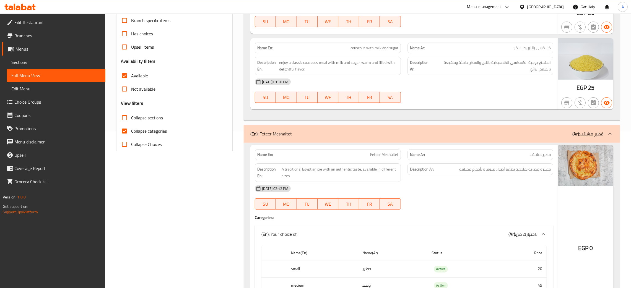
scroll to position [0, 0]
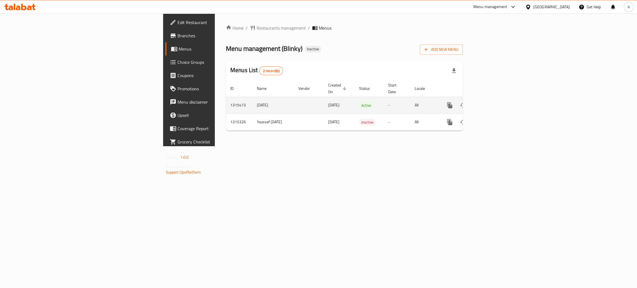
click at [493, 102] on icon "enhanced table" at bounding box center [489, 105] width 7 height 7
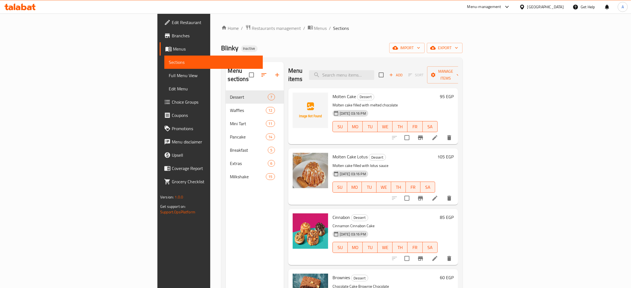
click at [169, 75] on span "Full Menu View" at bounding box center [214, 75] width 90 height 7
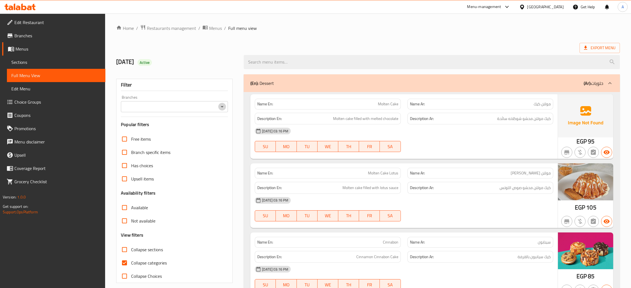
click at [220, 107] on icon "Open" at bounding box center [222, 106] width 7 height 7
